Goal: Use online tool/utility: Use online tool/utility

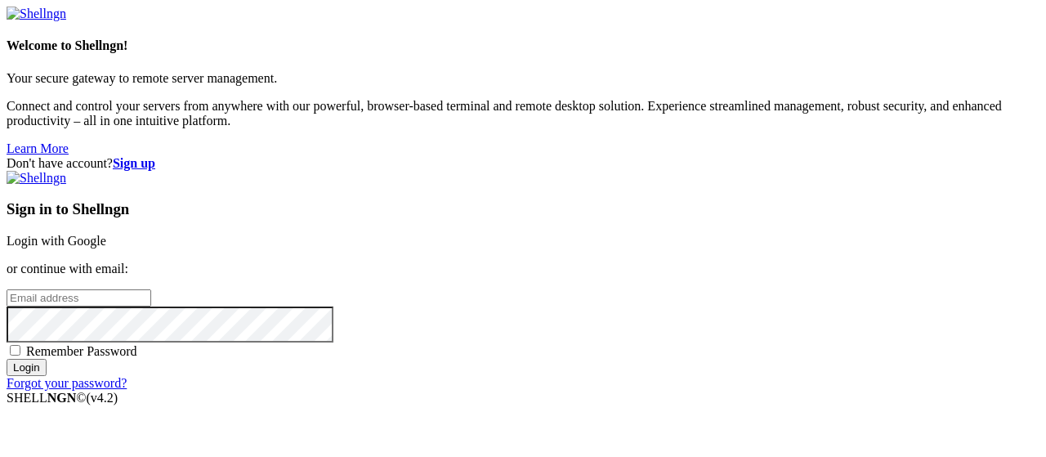
click at [106, 234] on link "Login with Google" at bounding box center [57, 241] width 100 height 14
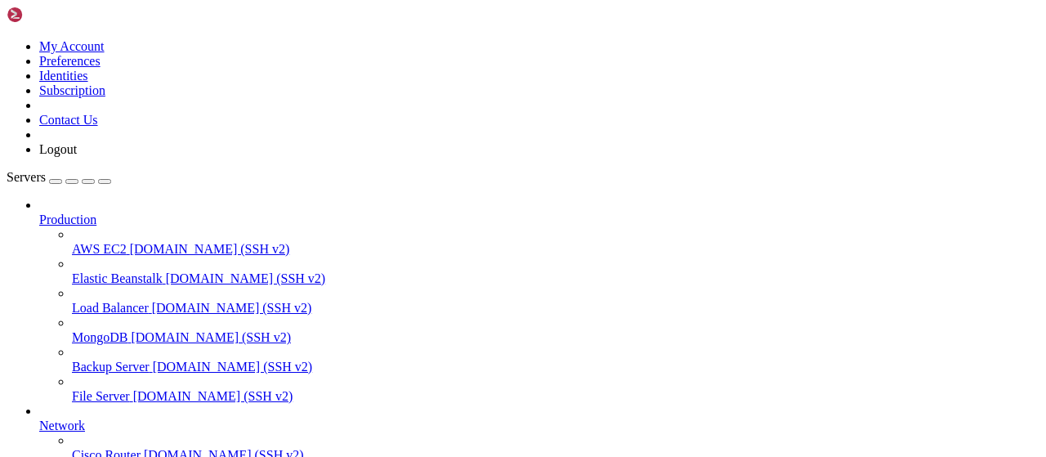
scroll to position [332, 0]
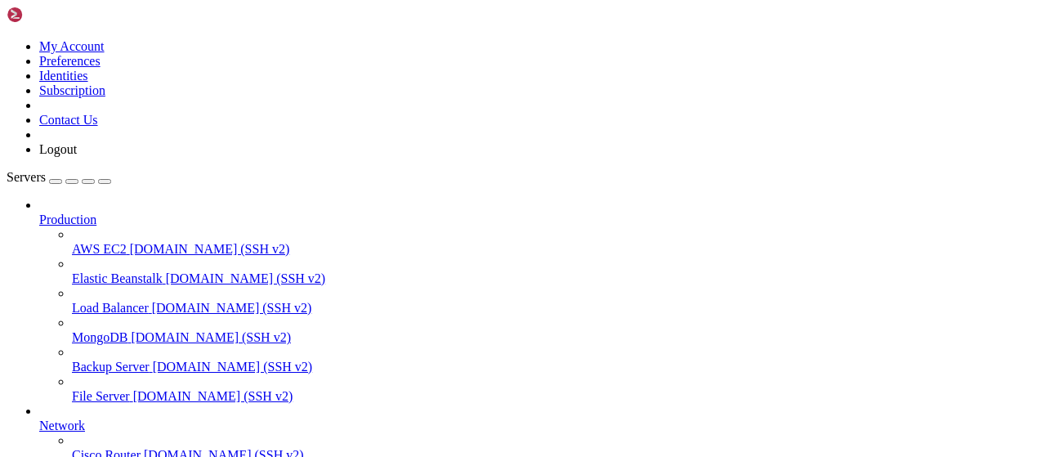
type input "/root"
type textarea "if __name__ == '__main__': [DOMAIN_NAME](host='[TECHNICAL_ID]', port=80)"
